Goal: Information Seeking & Learning: Check status

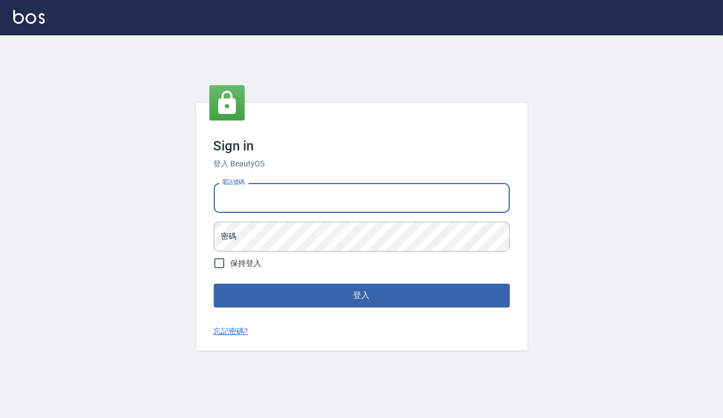
type input "0938917261"
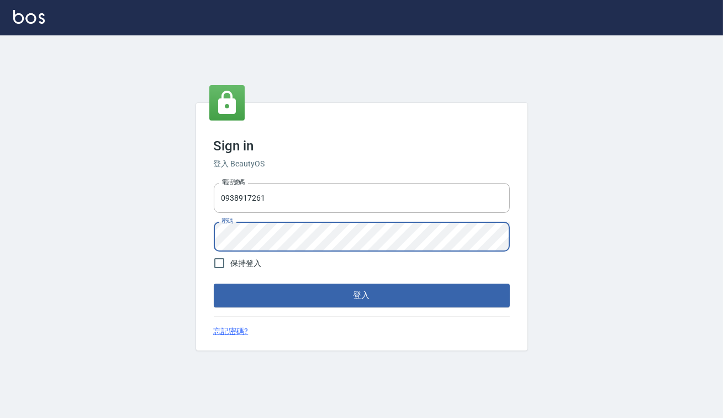
click at [214, 283] on button "登入" at bounding box center [362, 294] width 296 height 23
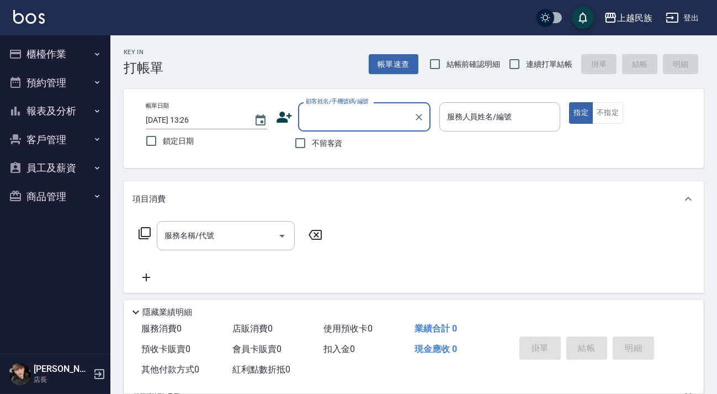
click at [22, 16] on img at bounding box center [28, 17] width 31 height 14
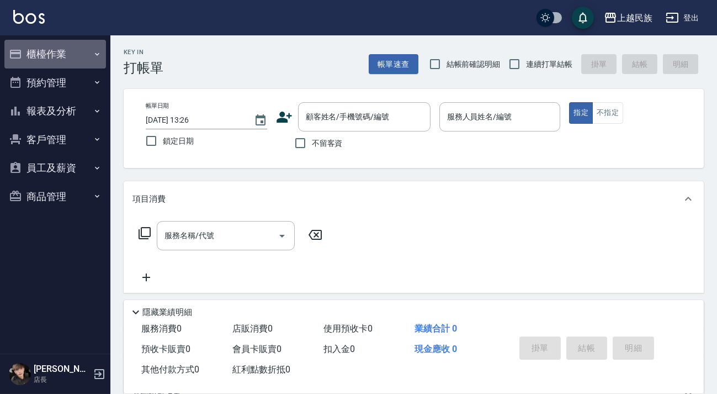
click at [93, 57] on icon "button" at bounding box center [97, 54] width 9 height 9
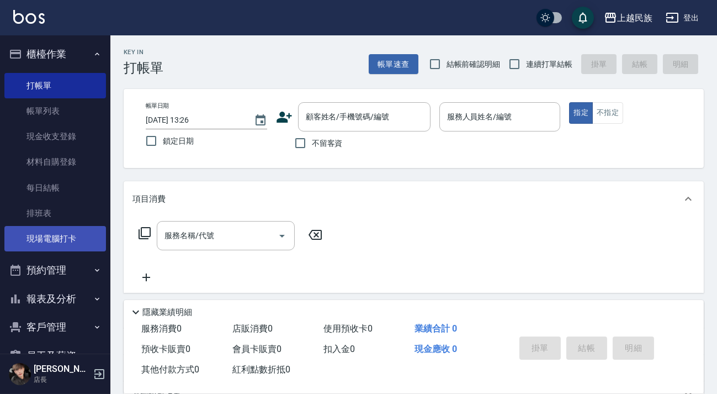
click at [62, 251] on link "現場電腦打卡" at bounding box center [55, 238] width 102 height 25
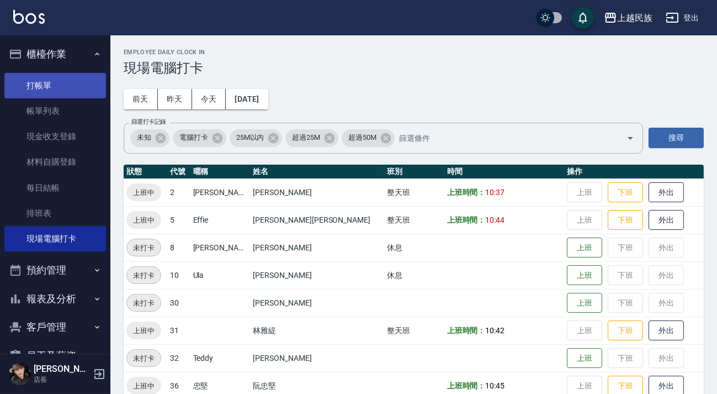
drag, startPoint x: 81, startPoint y: 58, endPoint x: 82, endPoint y: 75, distance: 16.6
click at [82, 58] on button "櫃檯作業" at bounding box center [55, 54] width 102 height 29
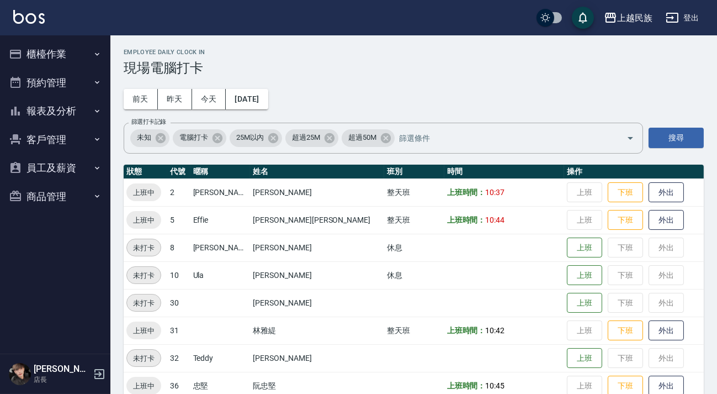
click at [89, 116] on button "報表及分析" at bounding box center [55, 111] width 102 height 29
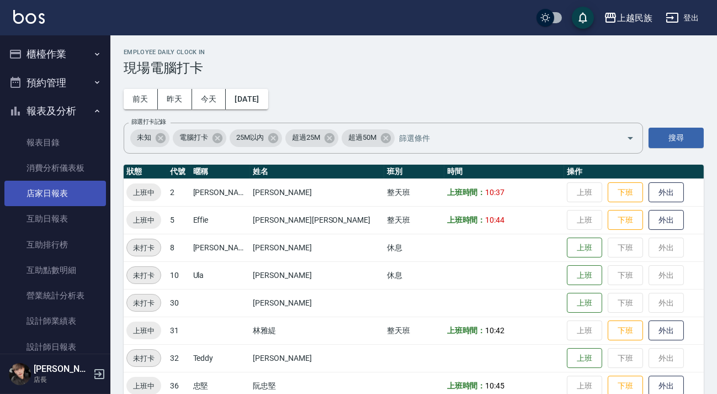
click at [66, 188] on link "店家日報表" at bounding box center [55, 193] width 102 height 25
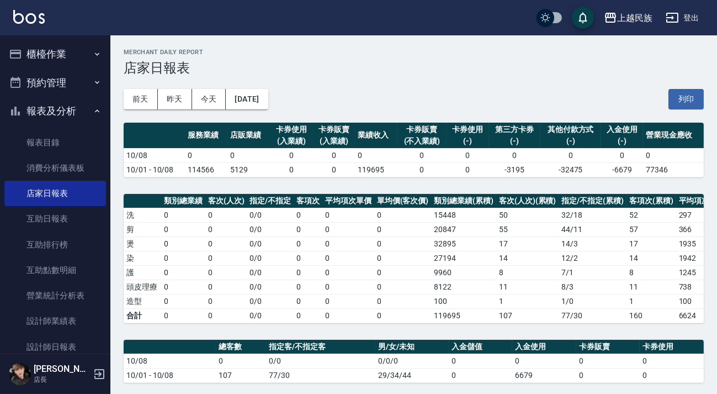
click at [77, 56] on button "櫃檯作業" at bounding box center [55, 54] width 102 height 29
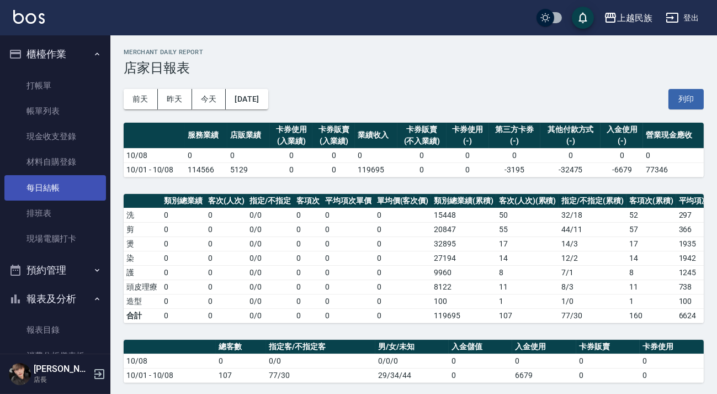
click at [67, 192] on link "每日結帳" at bounding box center [55, 187] width 102 height 25
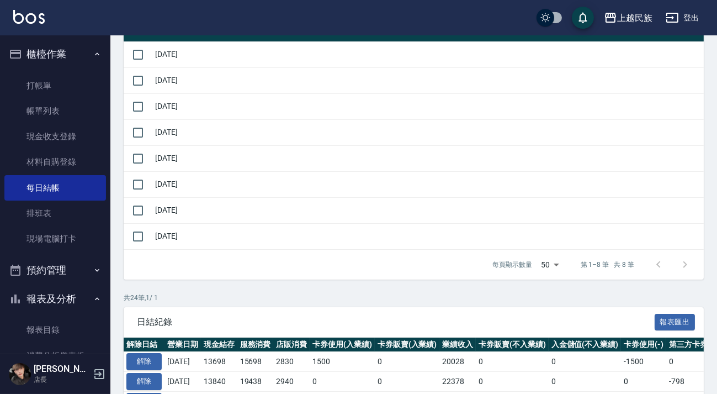
scroll to position [100, 0]
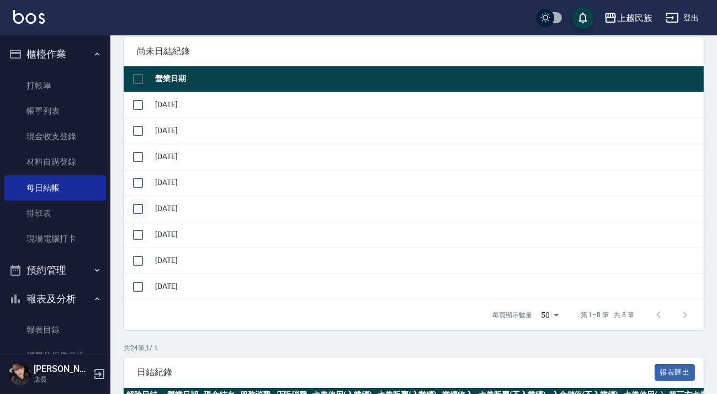
click at [146, 210] on input "checkbox" at bounding box center [137, 208] width 23 height 23
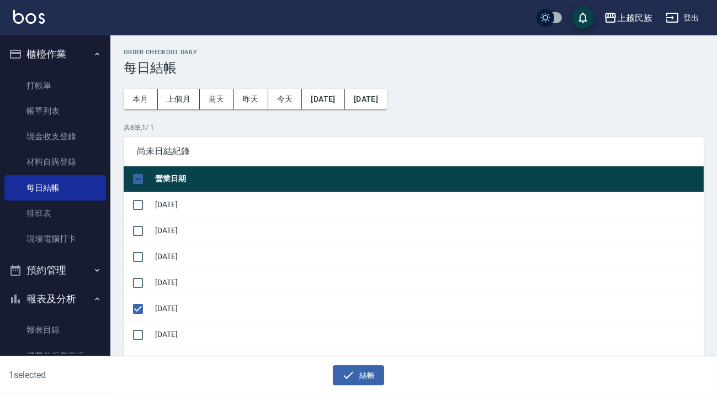
scroll to position [50, 0]
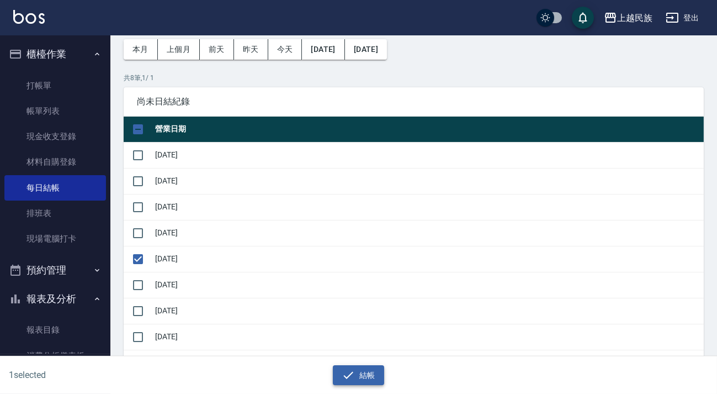
click at [358, 368] on button "結帳" at bounding box center [358, 375] width 51 height 20
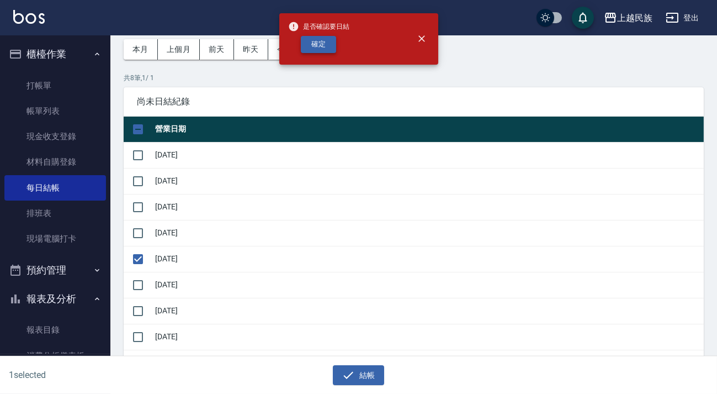
click at [318, 44] on button "確定" at bounding box center [318, 44] width 35 height 17
checkbox input "false"
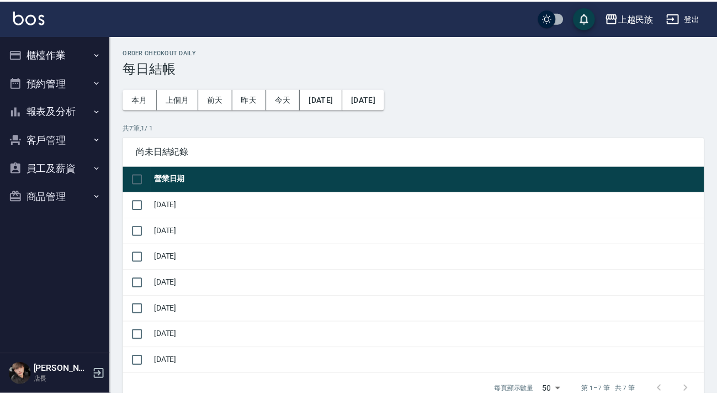
scroll to position [50, 0]
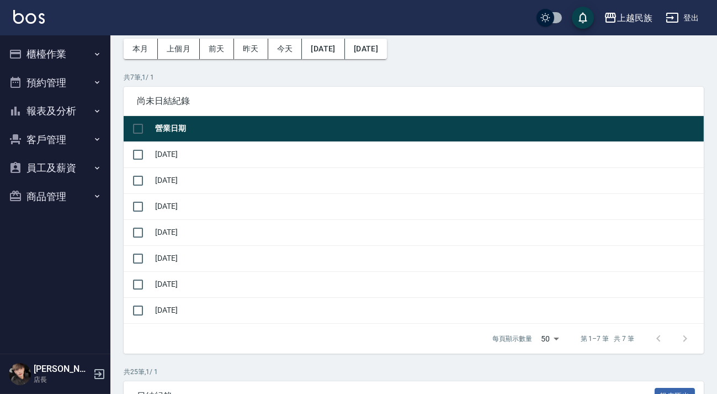
click at [22, 119] on button "報表及分析" at bounding box center [55, 111] width 102 height 29
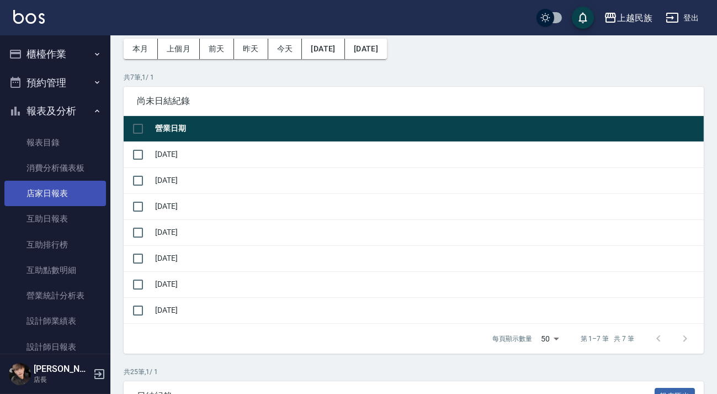
click at [60, 195] on link "店家日報表" at bounding box center [55, 193] width 102 height 25
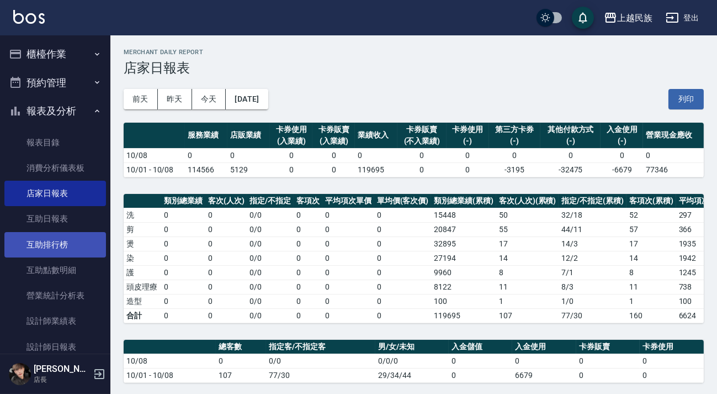
scroll to position [100, 0]
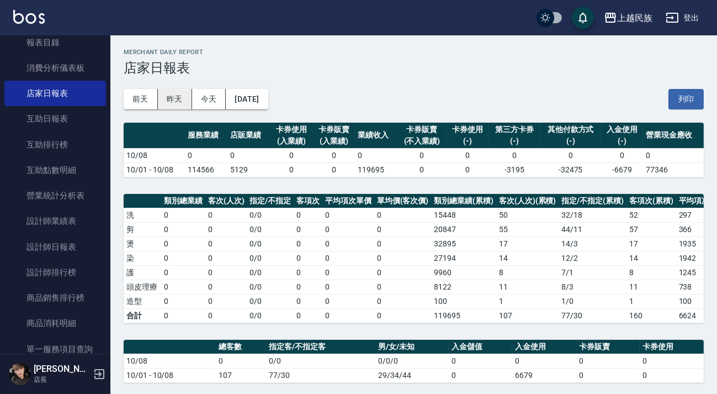
click at [169, 96] on button "昨天" at bounding box center [175, 99] width 34 height 20
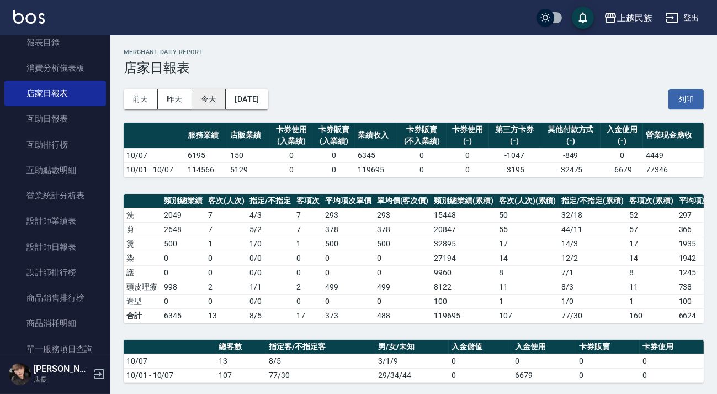
click at [216, 101] on button "今天" at bounding box center [209, 99] width 34 height 20
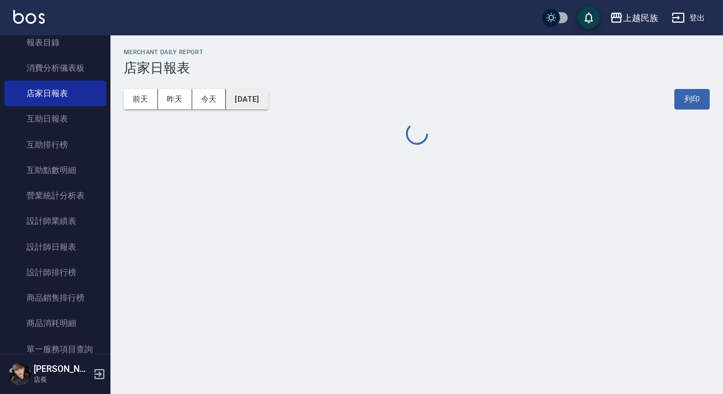
click at [242, 101] on button "[DATE]" at bounding box center [247, 99] width 42 height 20
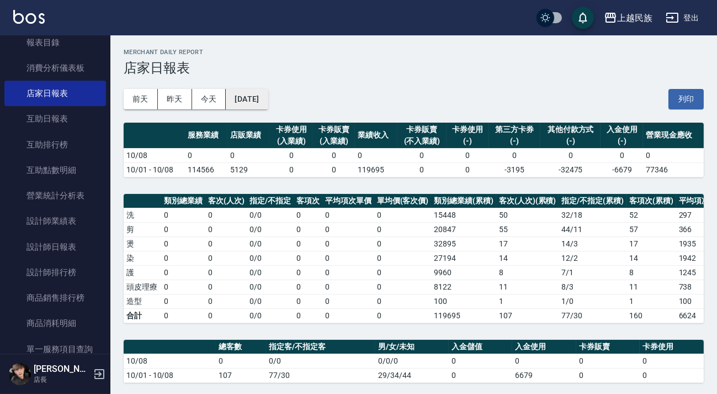
click at [254, 103] on button "[DATE]" at bounding box center [247, 99] width 42 height 20
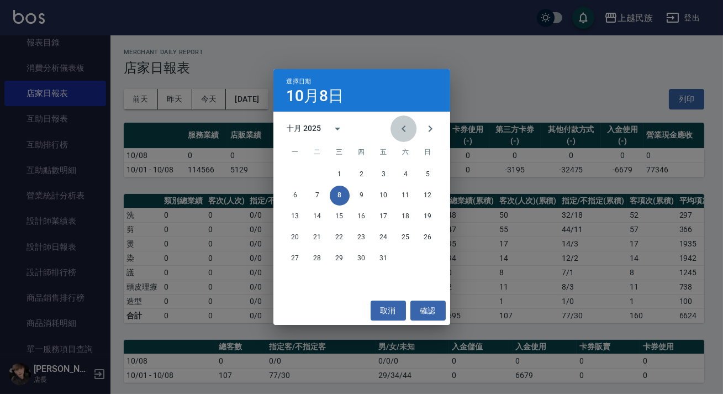
click at [402, 132] on icon "Previous month" at bounding box center [403, 128] width 13 height 13
click at [400, 124] on icon "Previous month" at bounding box center [403, 128] width 13 height 13
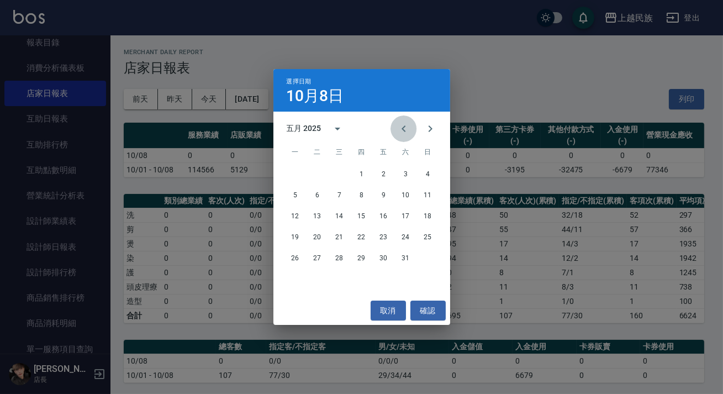
click at [400, 124] on icon "Previous month" at bounding box center [403, 128] width 13 height 13
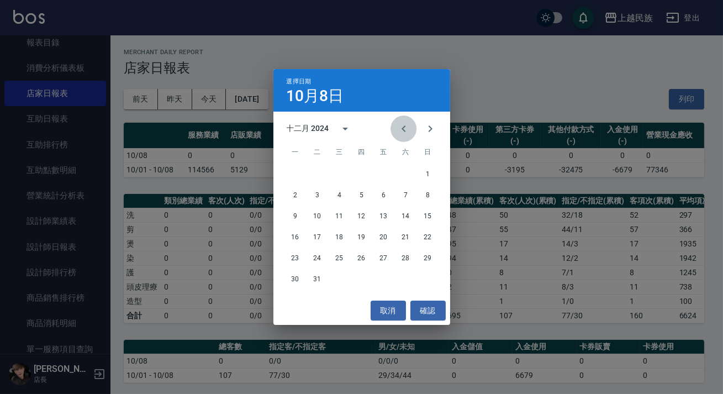
click at [400, 124] on icon "Previous month" at bounding box center [403, 128] width 13 height 13
click at [362, 261] on button "31" at bounding box center [362, 259] width 20 height 20
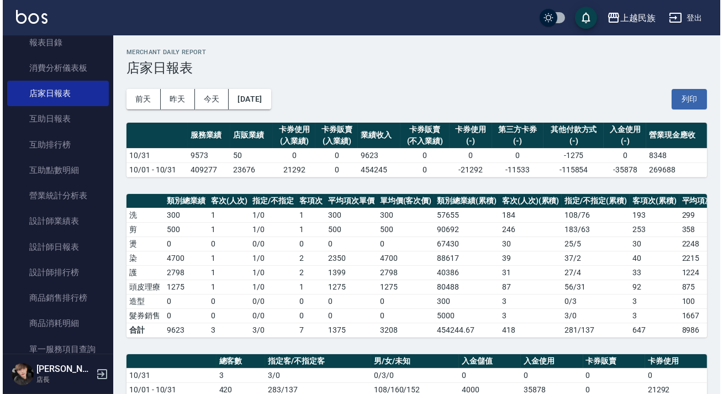
scroll to position [50, 0]
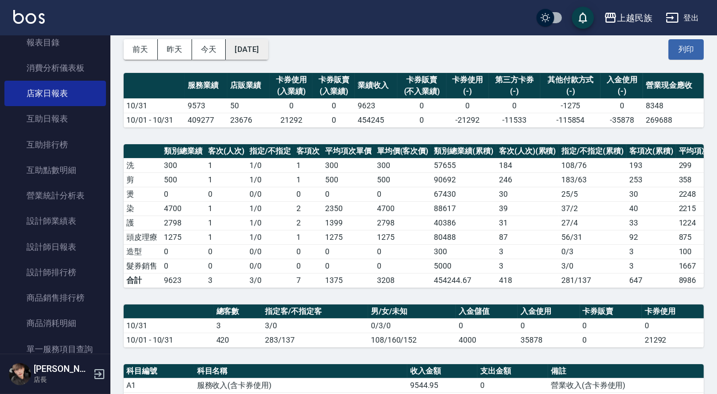
click at [268, 46] on button "[DATE]" at bounding box center [247, 49] width 42 height 20
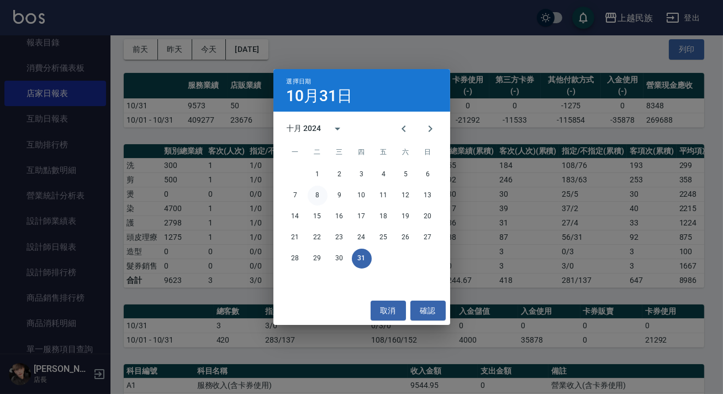
click at [313, 195] on button "8" at bounding box center [318, 196] width 20 height 20
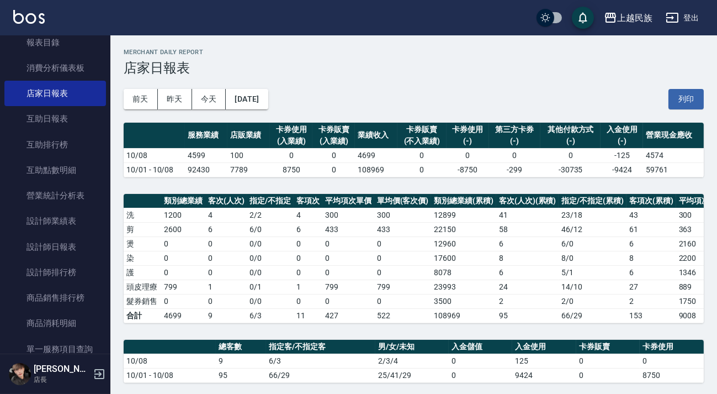
click at [13, 18] on div "上越民族 登出" at bounding box center [358, 17] width 717 height 35
click at [22, 24] on link at bounding box center [28, 18] width 31 height 16
